Goal: Task Accomplishment & Management: Manage account settings

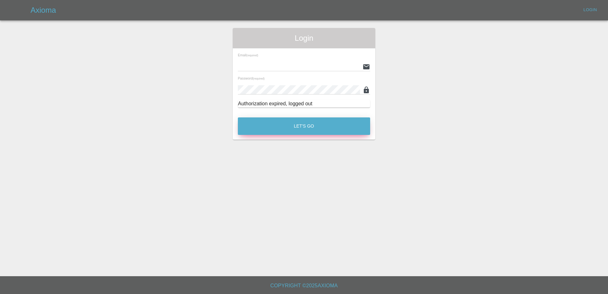
type input "[PERSON_NAME][EMAIL_ADDRESS][PERSON_NAME][DOMAIN_NAME]"
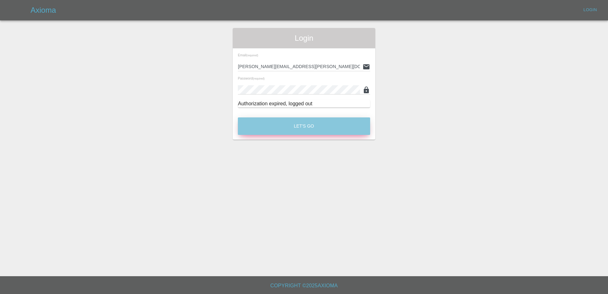
click at [282, 123] on button "Let's Go" at bounding box center [304, 125] width 132 height 17
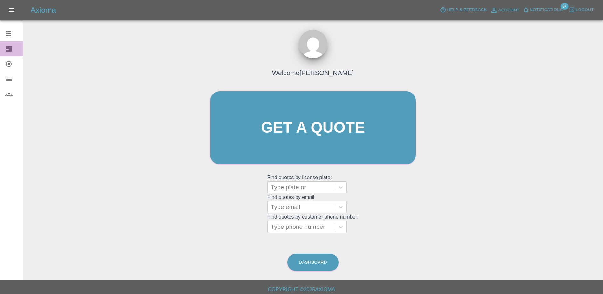
click at [17, 51] on div at bounding box center [14, 49] width 18 height 8
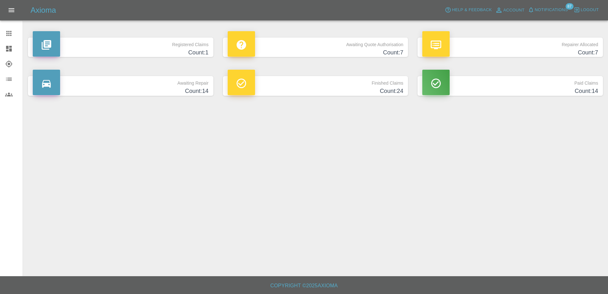
click at [322, 52] on h4 "Count: 7" at bounding box center [316, 52] width 176 height 9
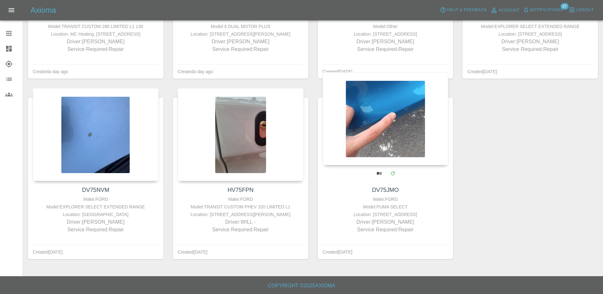
scroll to position [196, 0]
click at [364, 115] on div at bounding box center [386, 118] width 126 height 93
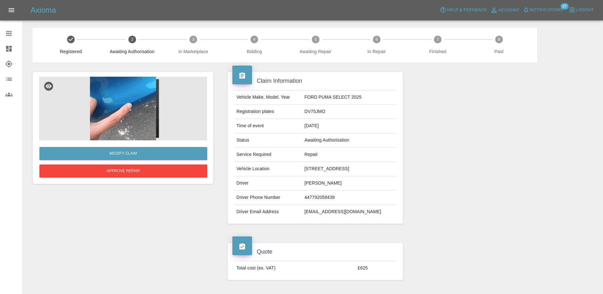
click at [119, 96] on img at bounding box center [123, 109] width 168 height 64
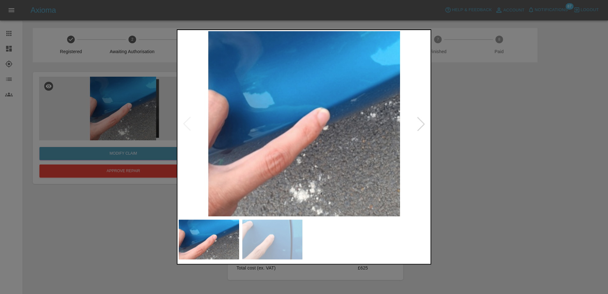
click at [415, 124] on div at bounding box center [421, 124] width 14 height 14
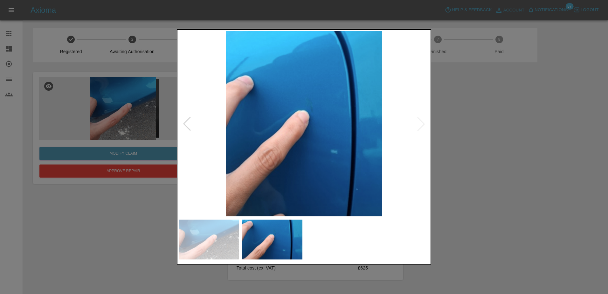
click at [415, 124] on img at bounding box center [304, 123] width 250 height 185
click at [195, 126] on img at bounding box center [304, 123] width 250 height 185
click at [187, 127] on div at bounding box center [187, 124] width 14 height 14
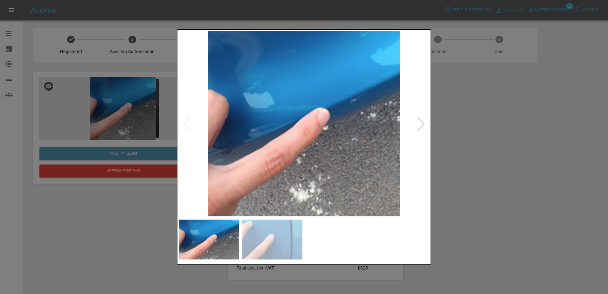
drag, startPoint x: 122, startPoint y: 233, endPoint x: 183, endPoint y: 220, distance: 62.0
click at [122, 233] on div at bounding box center [304, 147] width 608 height 294
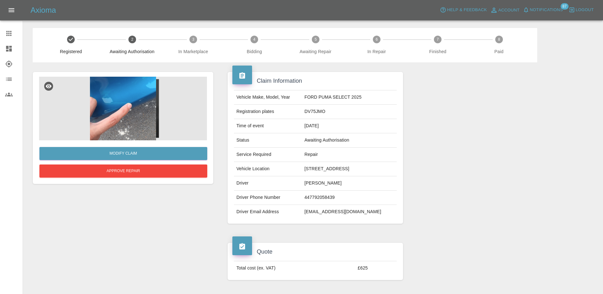
click at [148, 116] on img at bounding box center [123, 109] width 168 height 64
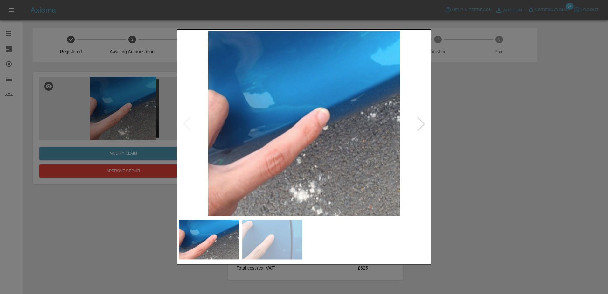
click at [421, 124] on div at bounding box center [421, 124] width 14 height 14
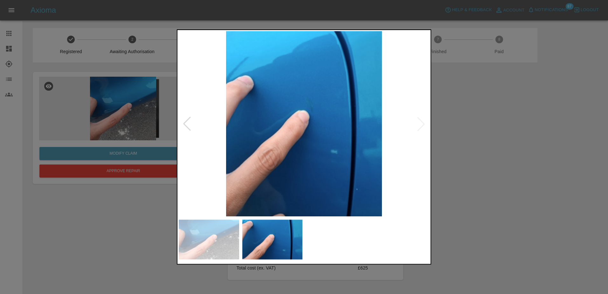
click at [421, 124] on img at bounding box center [304, 123] width 250 height 185
click at [185, 127] on div at bounding box center [187, 124] width 14 height 14
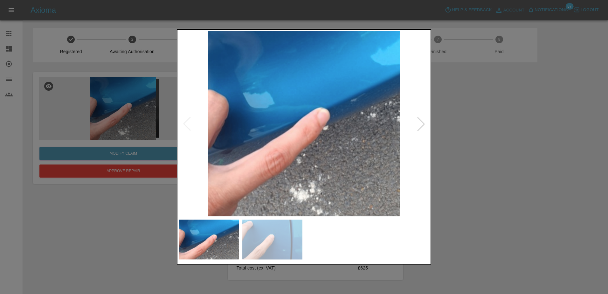
drag, startPoint x: 487, startPoint y: 118, endPoint x: 479, endPoint y: 123, distance: 9.3
click at [485, 118] on div at bounding box center [304, 147] width 608 height 294
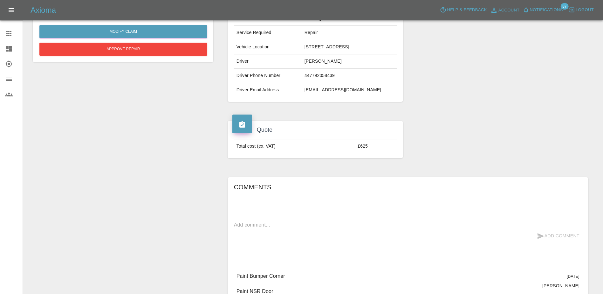
drag, startPoint x: 445, startPoint y: 155, endPoint x: 441, endPoint y: 150, distance: 6.4
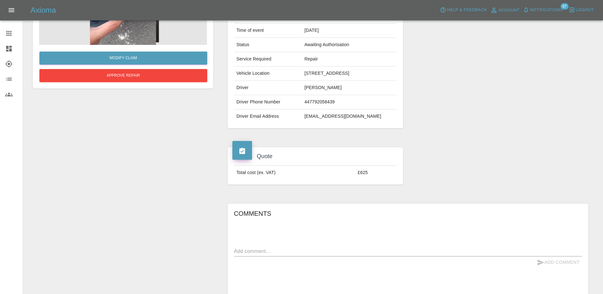
drag, startPoint x: 441, startPoint y: 150, endPoint x: 416, endPoint y: 133, distance: 29.7
click at [416, 133] on div at bounding box center [500, 52] width 185 height 171
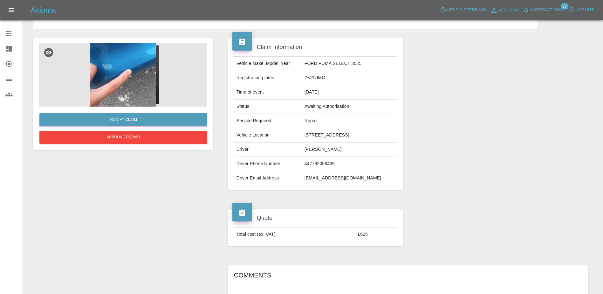
scroll to position [32, 0]
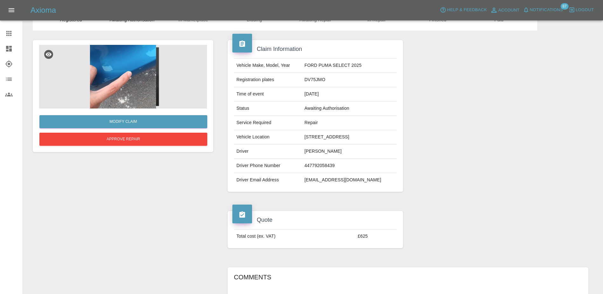
click at [323, 81] on td "DV75JMO" at bounding box center [349, 80] width 95 height 14
copy td "DV75JMO"
click at [9, 49] on icon at bounding box center [9, 49] width 6 height 6
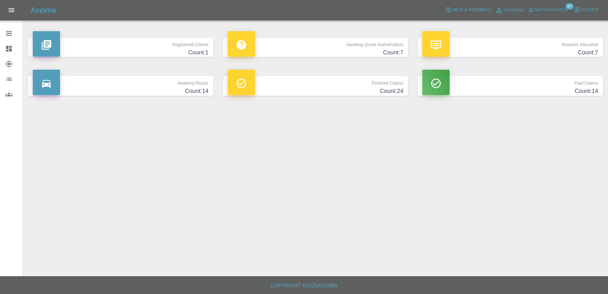
click at [299, 54] on h4 "Count: 7" at bounding box center [316, 52] width 176 height 9
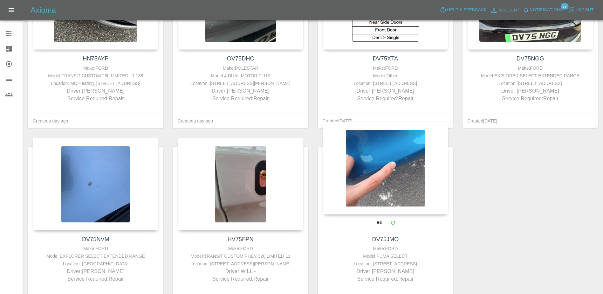
scroll to position [196, 0]
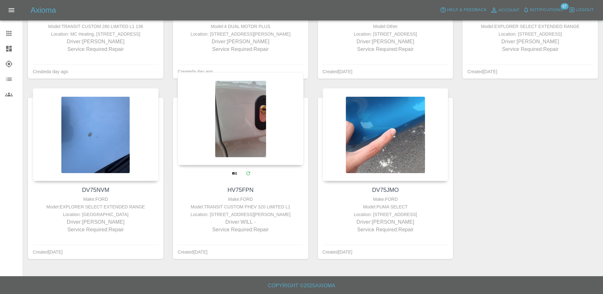
click at [245, 146] on div at bounding box center [241, 118] width 126 height 93
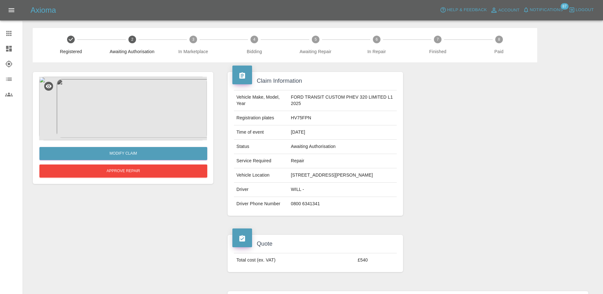
click at [109, 103] on img at bounding box center [123, 109] width 168 height 64
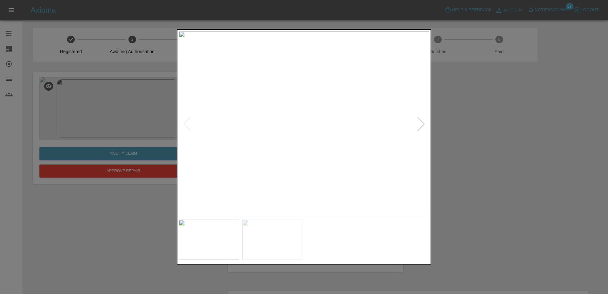
click at [424, 123] on div at bounding box center [421, 124] width 14 height 14
click at [186, 121] on div at bounding box center [187, 124] width 14 height 14
click at [112, 222] on div at bounding box center [304, 147] width 608 height 294
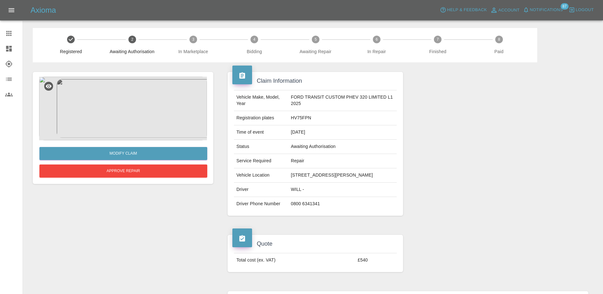
click at [246, 71] on div at bounding box center [242, 74] width 20 height 19
click at [242, 74] on icon at bounding box center [242, 75] width 6 height 6
click at [244, 240] on div at bounding box center [242, 237] width 20 height 19
click at [239, 79] on icon at bounding box center [242, 76] width 8 height 8
click at [301, 120] on td "HV75FPN" at bounding box center [342, 118] width 108 height 14
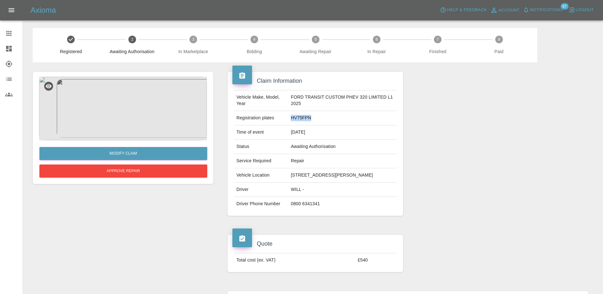
click at [300, 120] on td "HV75FPN" at bounding box center [342, 118] width 108 height 14
copy td "HV75FPN"
drag, startPoint x: 14, startPoint y: 49, endPoint x: 19, endPoint y: 49, distance: 5.1
click at [14, 49] on div at bounding box center [14, 49] width 18 height 8
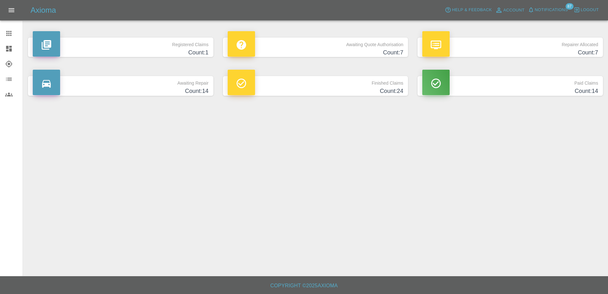
click at [312, 57] on h4 "Count: 7" at bounding box center [316, 52] width 176 height 9
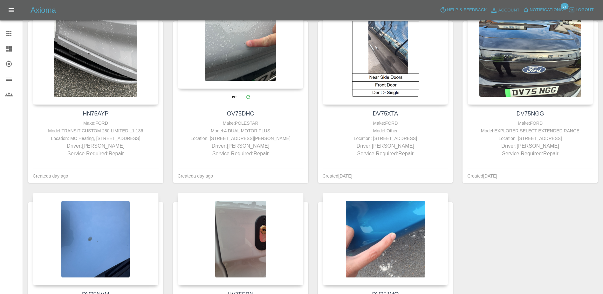
scroll to position [196, 0]
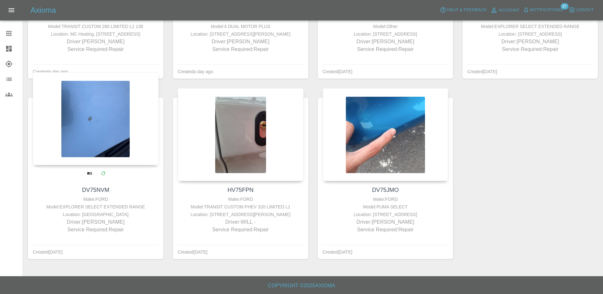
click at [104, 153] on div at bounding box center [96, 118] width 126 height 93
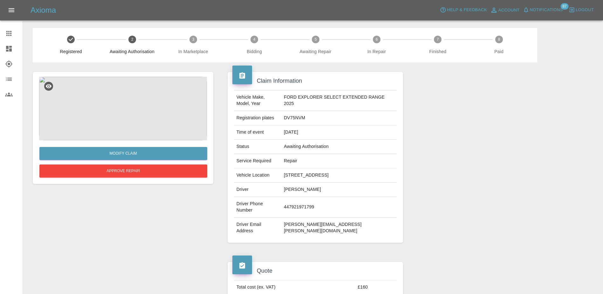
click at [151, 117] on img at bounding box center [123, 109] width 168 height 64
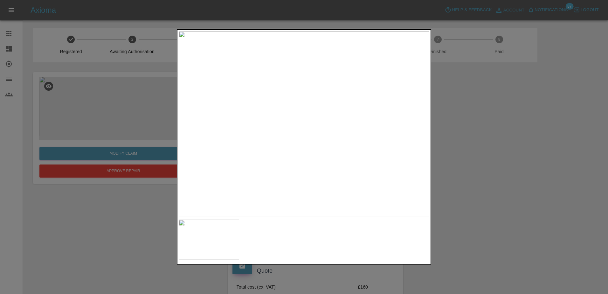
click at [115, 218] on div at bounding box center [304, 147] width 608 height 294
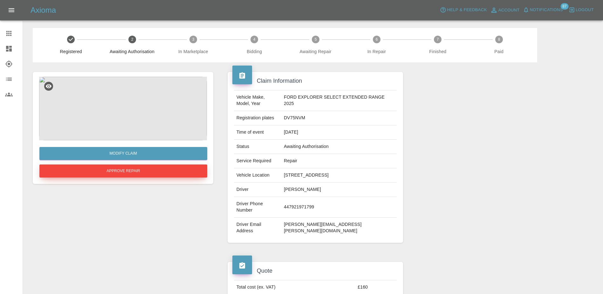
click at [130, 173] on button "Approve Repair" at bounding box center [123, 170] width 168 height 13
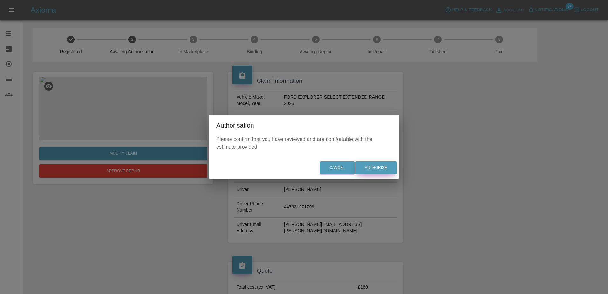
click at [374, 170] on button "Authorise" at bounding box center [375, 167] width 41 height 13
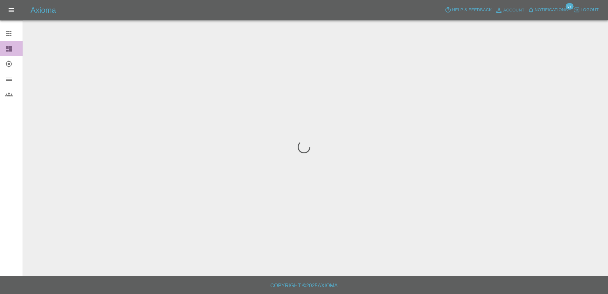
click at [4, 54] on link "Dashboard" at bounding box center [11, 48] width 23 height 15
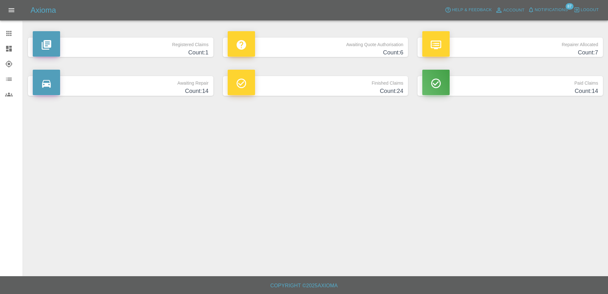
click at [348, 43] on p "Awaiting Quote Authorisation" at bounding box center [316, 42] width 176 height 11
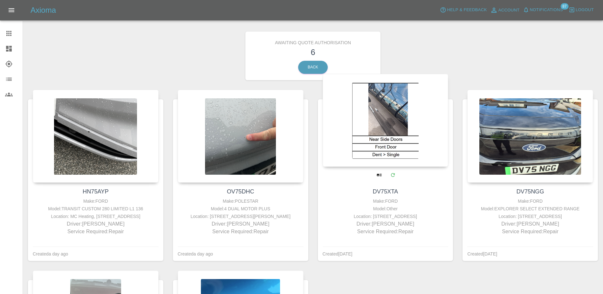
scroll to position [5, 0]
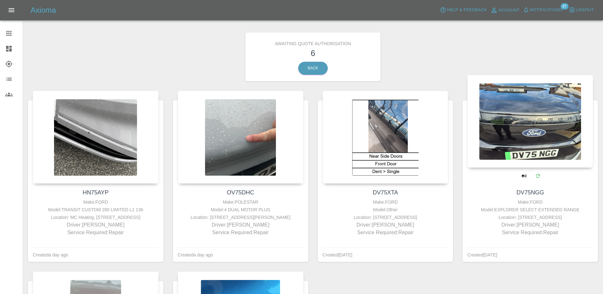
click at [548, 123] on div at bounding box center [530, 121] width 126 height 93
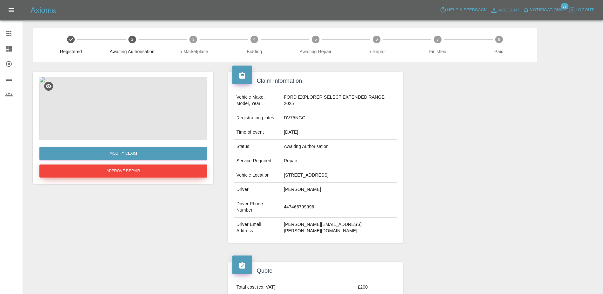
click at [151, 173] on button "Approve Repair" at bounding box center [123, 170] width 168 height 13
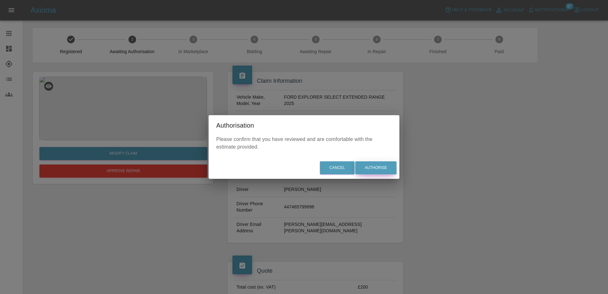
click at [368, 162] on button "Authorise" at bounding box center [375, 167] width 41 height 13
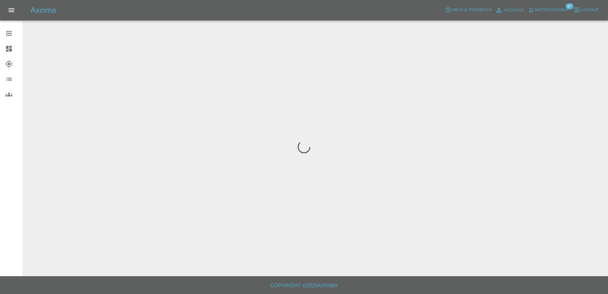
click at [7, 36] on icon at bounding box center [9, 34] width 8 height 8
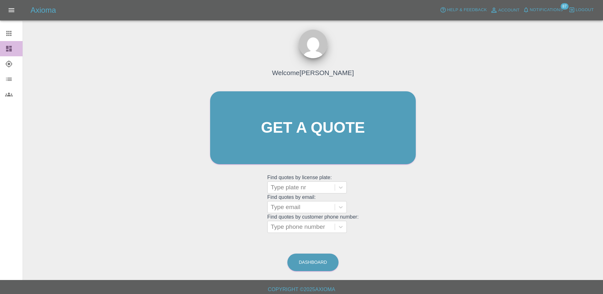
click at [6, 44] on link "Dashboard" at bounding box center [11, 48] width 23 height 15
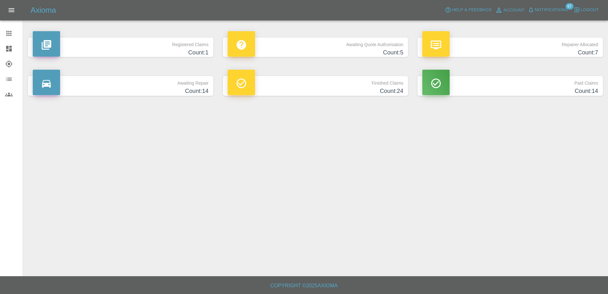
click at [319, 45] on p "Awaiting Quote Authorisation" at bounding box center [316, 42] width 176 height 11
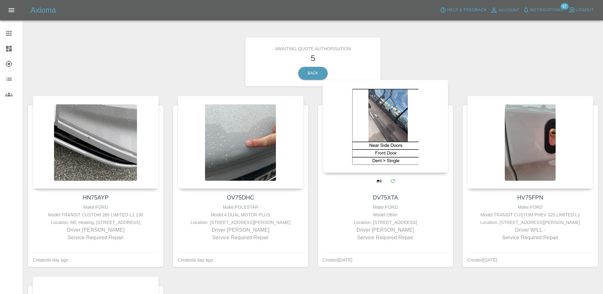
click at [385, 137] on div at bounding box center [386, 126] width 126 height 93
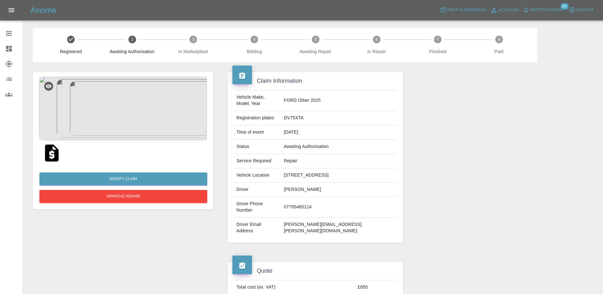
click at [53, 146] on img at bounding box center [52, 153] width 20 height 20
click at [130, 108] on img at bounding box center [123, 109] width 168 height 64
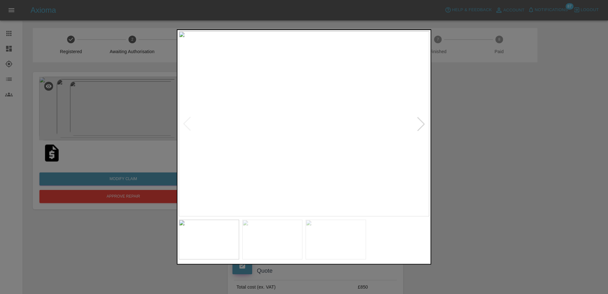
click at [423, 125] on div at bounding box center [421, 124] width 14 height 14
click at [423, 125] on img at bounding box center [304, 123] width 250 height 185
click at [188, 127] on div at bounding box center [187, 124] width 14 height 14
click at [186, 127] on div at bounding box center [187, 124] width 14 height 14
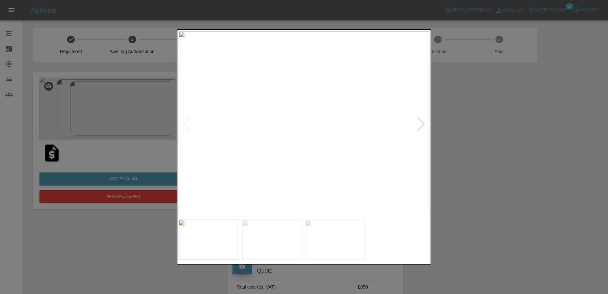
click at [424, 121] on div at bounding box center [421, 124] width 14 height 14
click at [187, 123] on div at bounding box center [187, 124] width 14 height 14
click at [329, 124] on img at bounding box center [304, 123] width 250 height 185
click at [482, 152] on div at bounding box center [304, 147] width 608 height 294
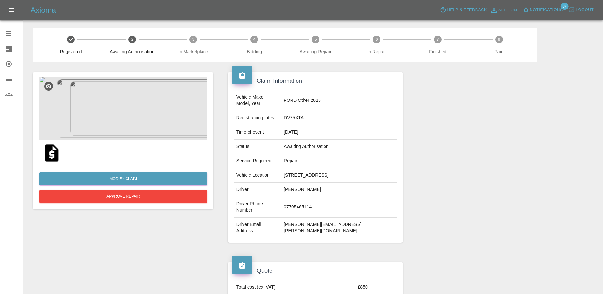
click at [320, 112] on td "DV75XTA" at bounding box center [338, 118] width 115 height 14
copy td "DV75XTA"
click at [129, 125] on img at bounding box center [123, 109] width 168 height 64
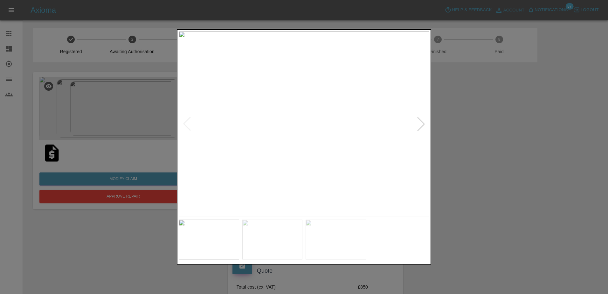
click at [524, 124] on div at bounding box center [304, 147] width 608 height 294
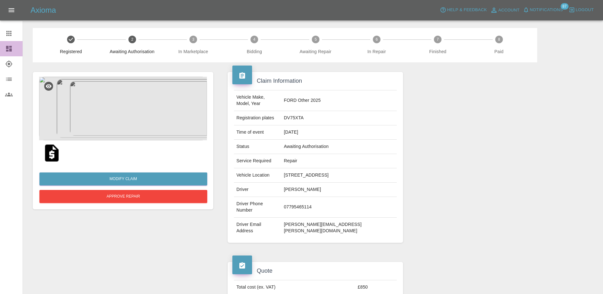
click at [9, 46] on icon at bounding box center [9, 49] width 8 height 8
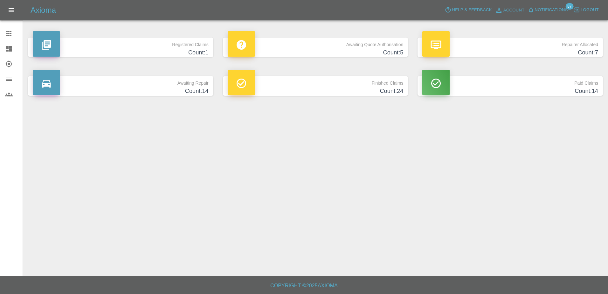
click at [387, 47] on p "Awaiting Quote Authorisation" at bounding box center [316, 42] width 176 height 11
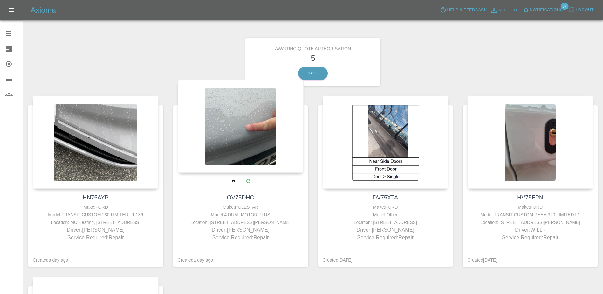
click at [255, 138] on div at bounding box center [241, 126] width 126 height 93
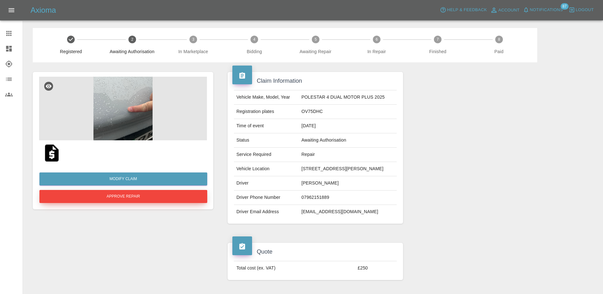
click at [155, 192] on button "Approve Repair" at bounding box center [123, 196] width 168 height 13
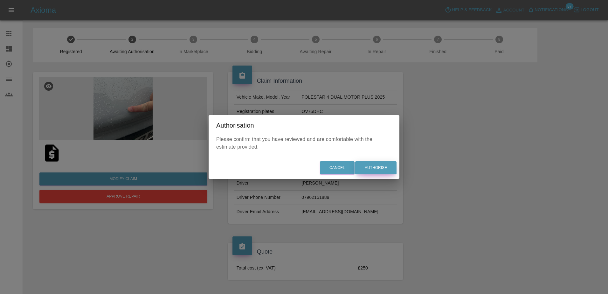
click at [383, 171] on button "Authorise" at bounding box center [375, 167] width 41 height 13
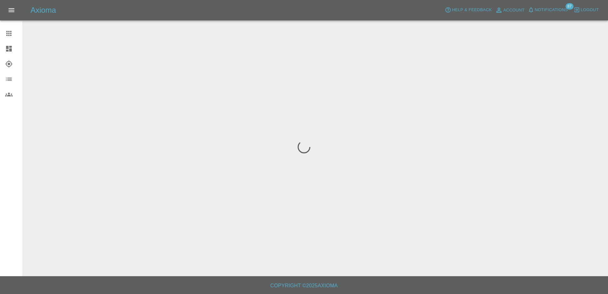
click at [13, 52] on div at bounding box center [14, 49] width 18 height 8
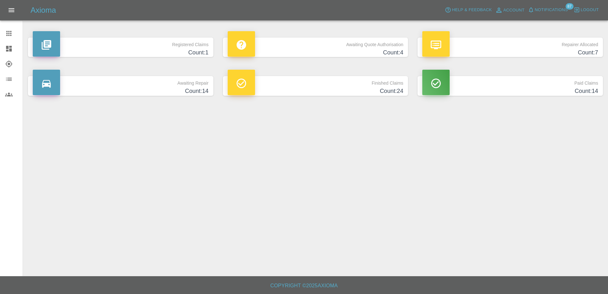
click at [339, 42] on p "Awaiting Quote Authorisation" at bounding box center [316, 42] width 176 height 11
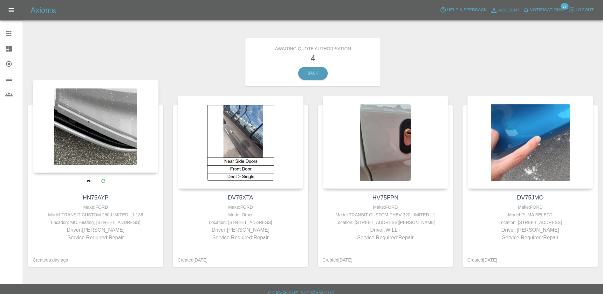
click at [102, 135] on div at bounding box center [96, 126] width 126 height 93
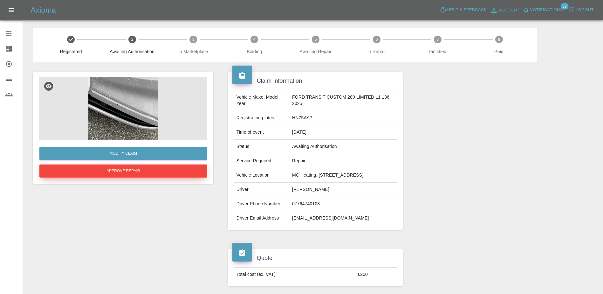
click at [127, 170] on button "Approve Repair" at bounding box center [123, 170] width 168 height 13
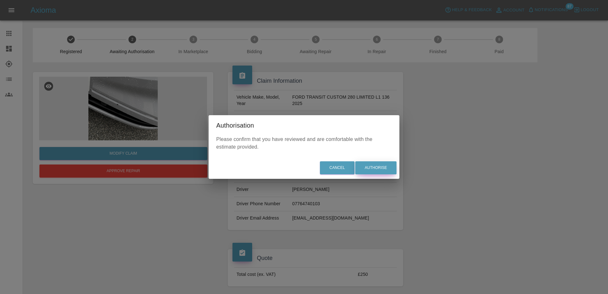
click at [378, 169] on button "Authorise" at bounding box center [375, 167] width 41 height 13
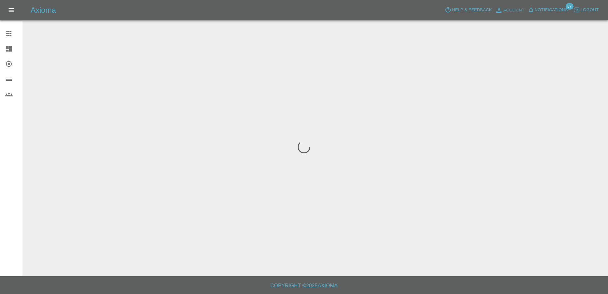
click at [2, 33] on link "Claims" at bounding box center [11, 33] width 23 height 15
